Goal: Obtain resource: Download file/media

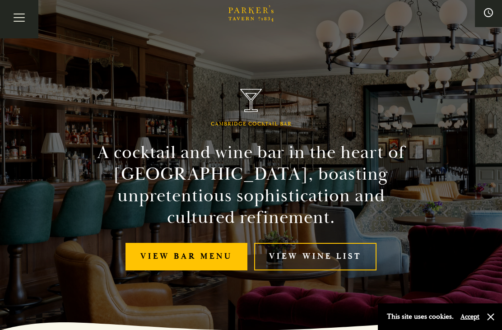
click at [312, 259] on link "View Wine List" at bounding box center [315, 257] width 122 height 28
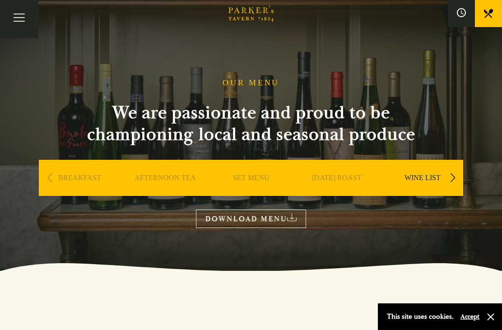
click at [242, 220] on link "DOWNLOAD MENU" at bounding box center [251, 218] width 110 height 18
click at [16, 13] on button "Toggle navigation" at bounding box center [19, 19] width 38 height 38
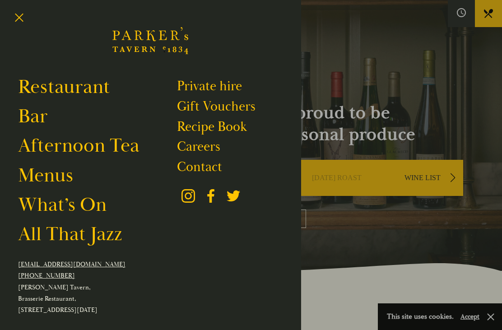
click at [33, 114] on link "Bar" at bounding box center [33, 116] width 30 height 24
